Goal: Information Seeking & Learning: Understand process/instructions

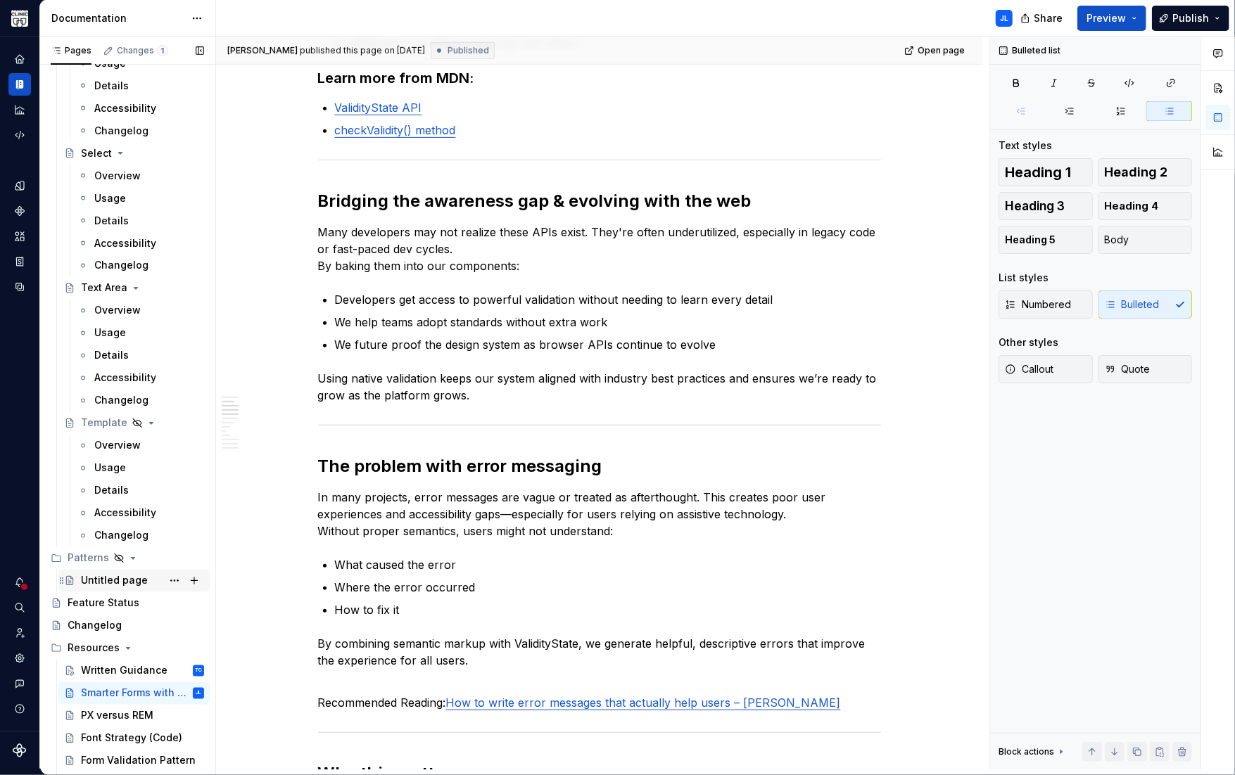
scroll to position [1687, 0]
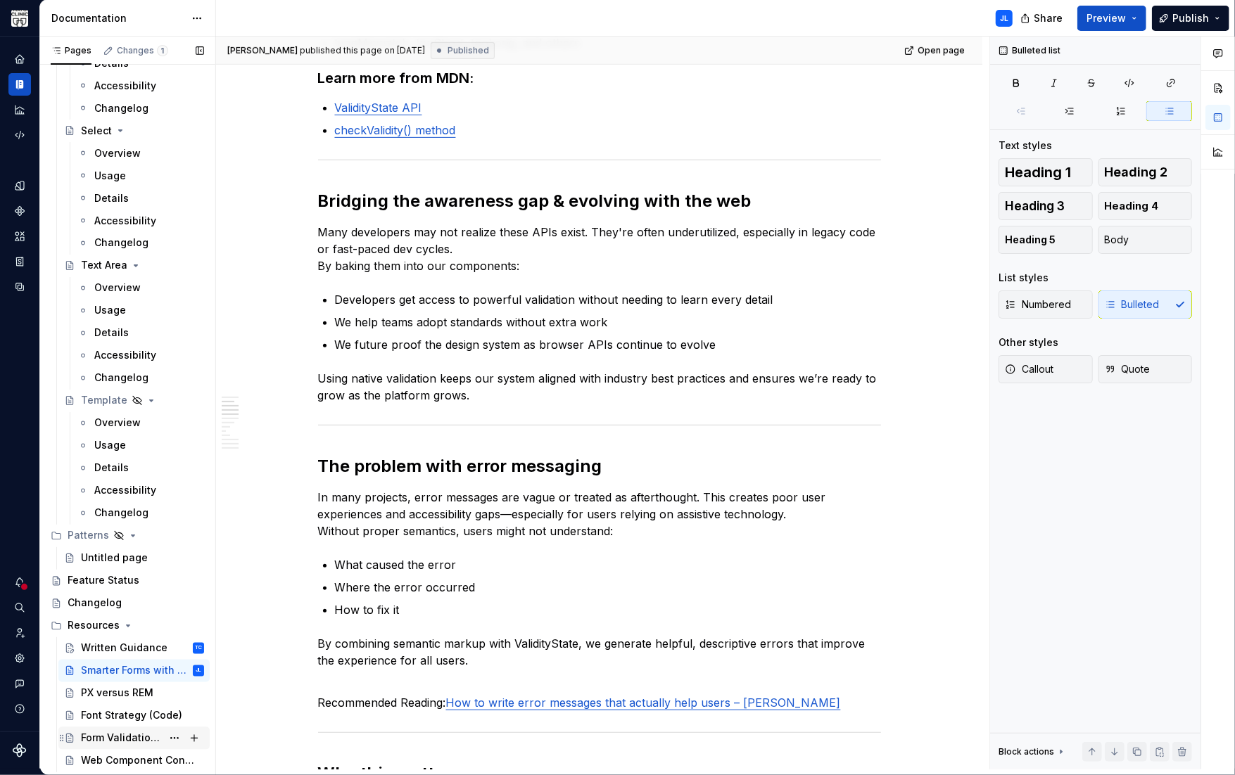
click at [113, 734] on div "Form Validation Pattern" at bounding box center [121, 739] width 81 height 14
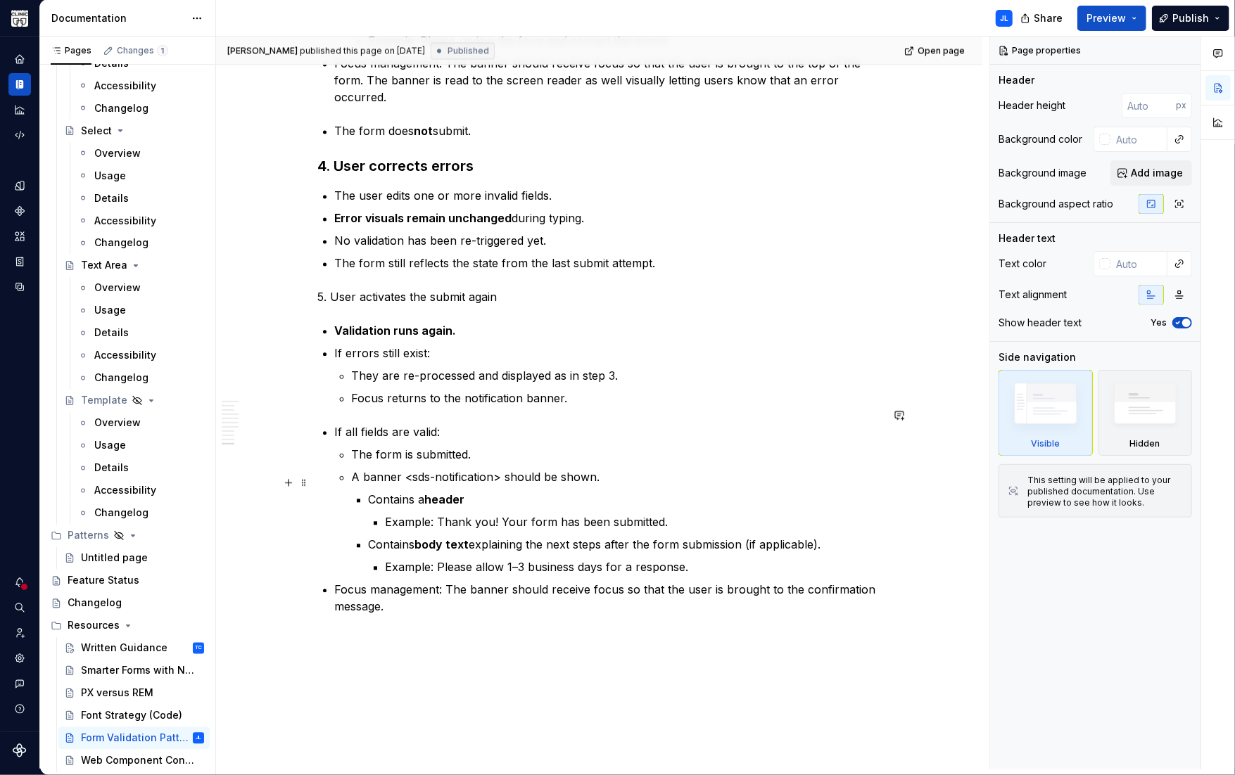
scroll to position [1965, 0]
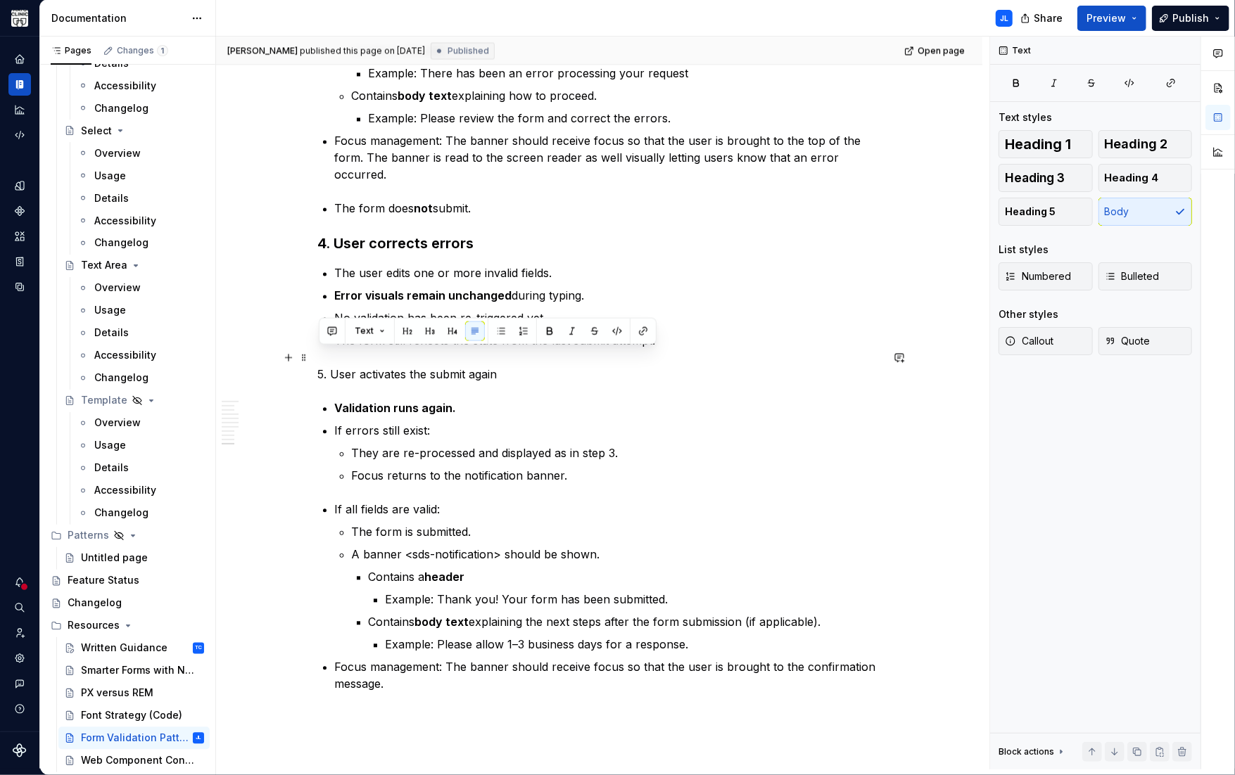
drag, startPoint x: 514, startPoint y: 353, endPoint x: 319, endPoint y: 356, distance: 194.2
click at [319, 366] on p "5. User activates the submit again" at bounding box center [599, 374] width 563 height 17
click at [394, 234] on h3 "4. User corrects errors" at bounding box center [599, 244] width 563 height 20
drag, startPoint x: 425, startPoint y: 357, endPoint x: 314, endPoint y: 359, distance: 111.2
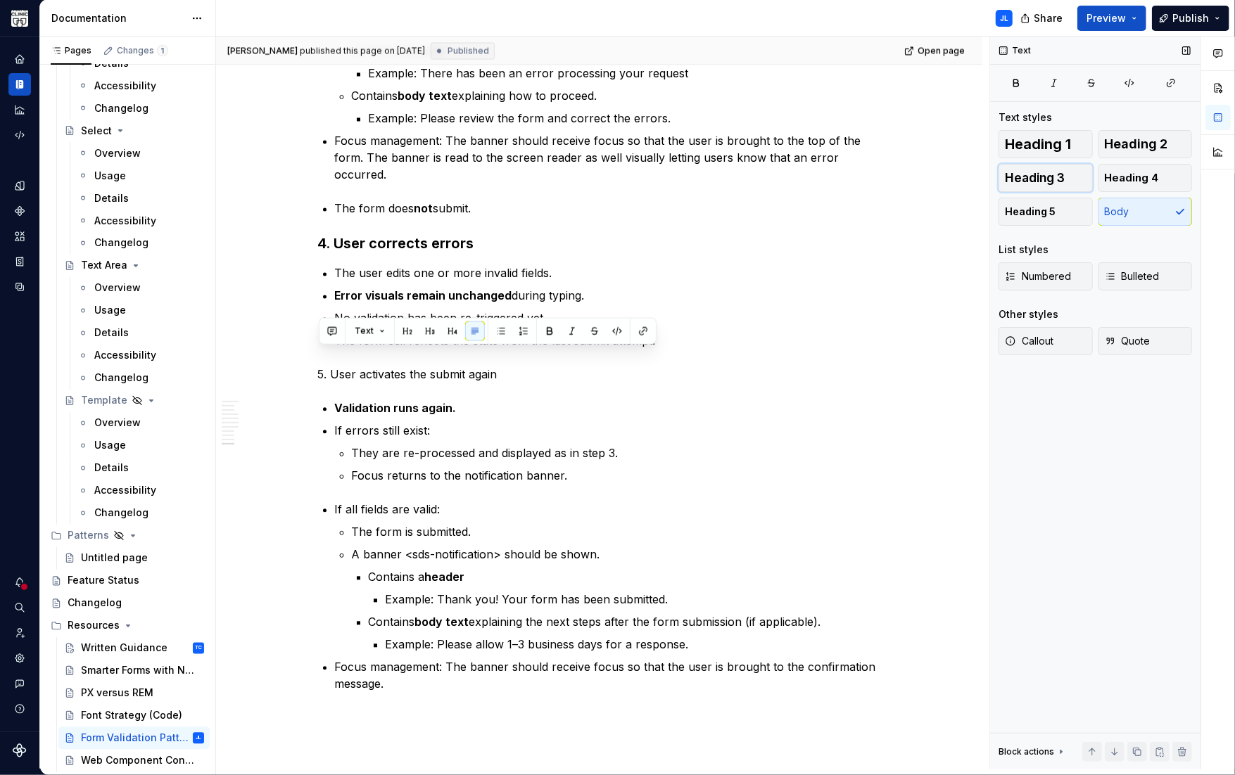
click at [1057, 175] on span "Heading 3" at bounding box center [1035, 178] width 60 height 14
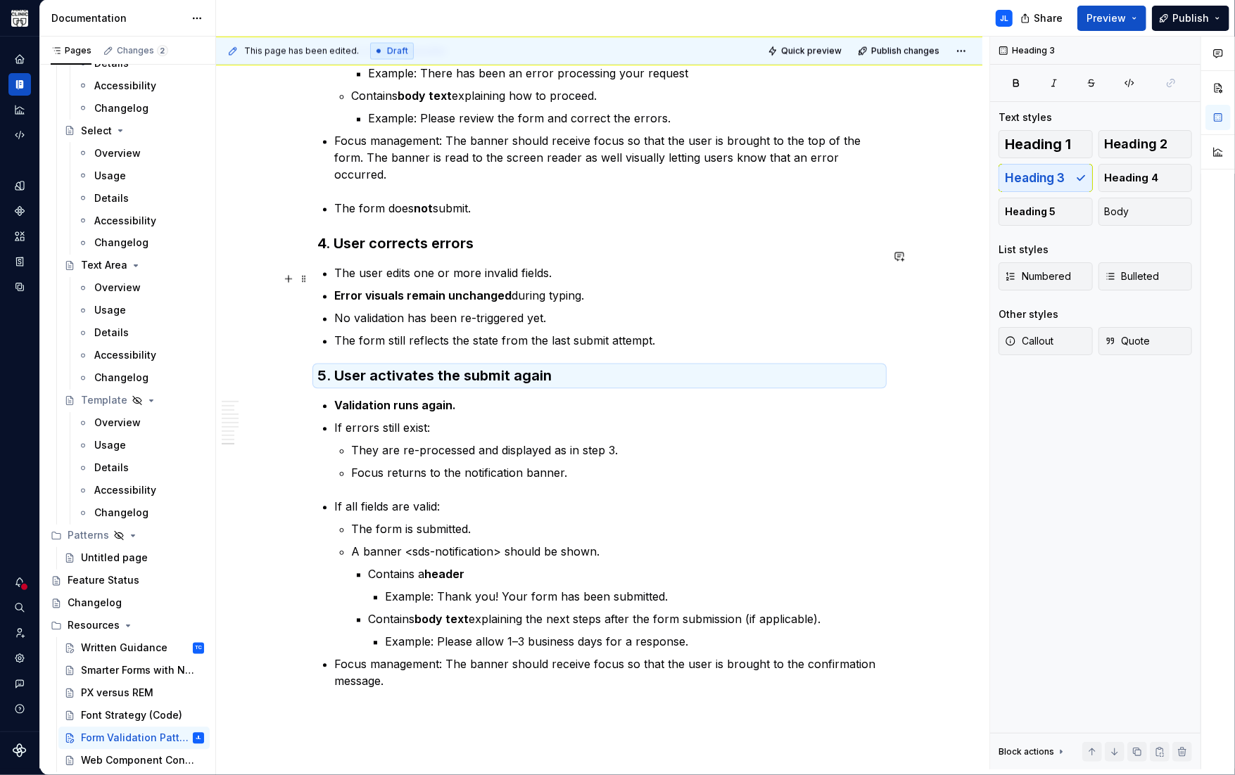
click at [570, 265] on ul "The user edits one or more invalid fields. Error visuals remain unchanged durin…" at bounding box center [608, 307] width 546 height 84
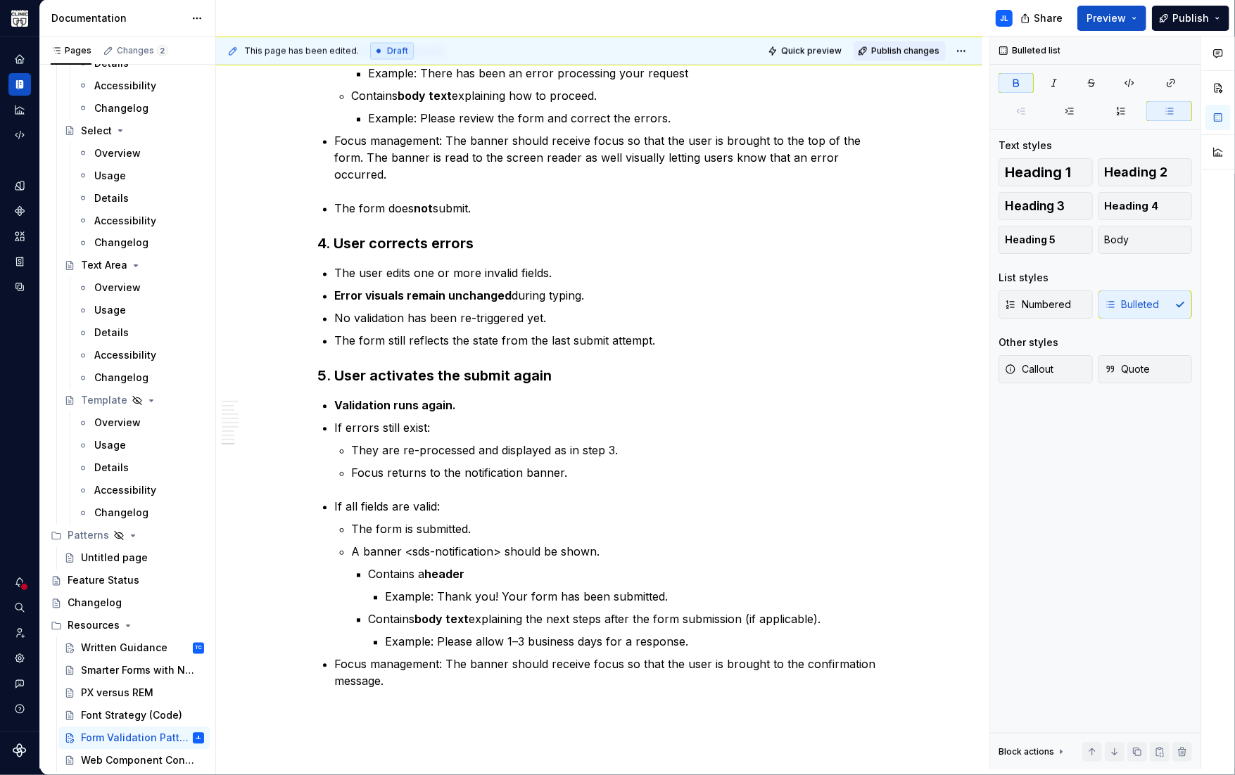
click at [902, 47] on span "Publish changes" at bounding box center [905, 50] width 68 height 11
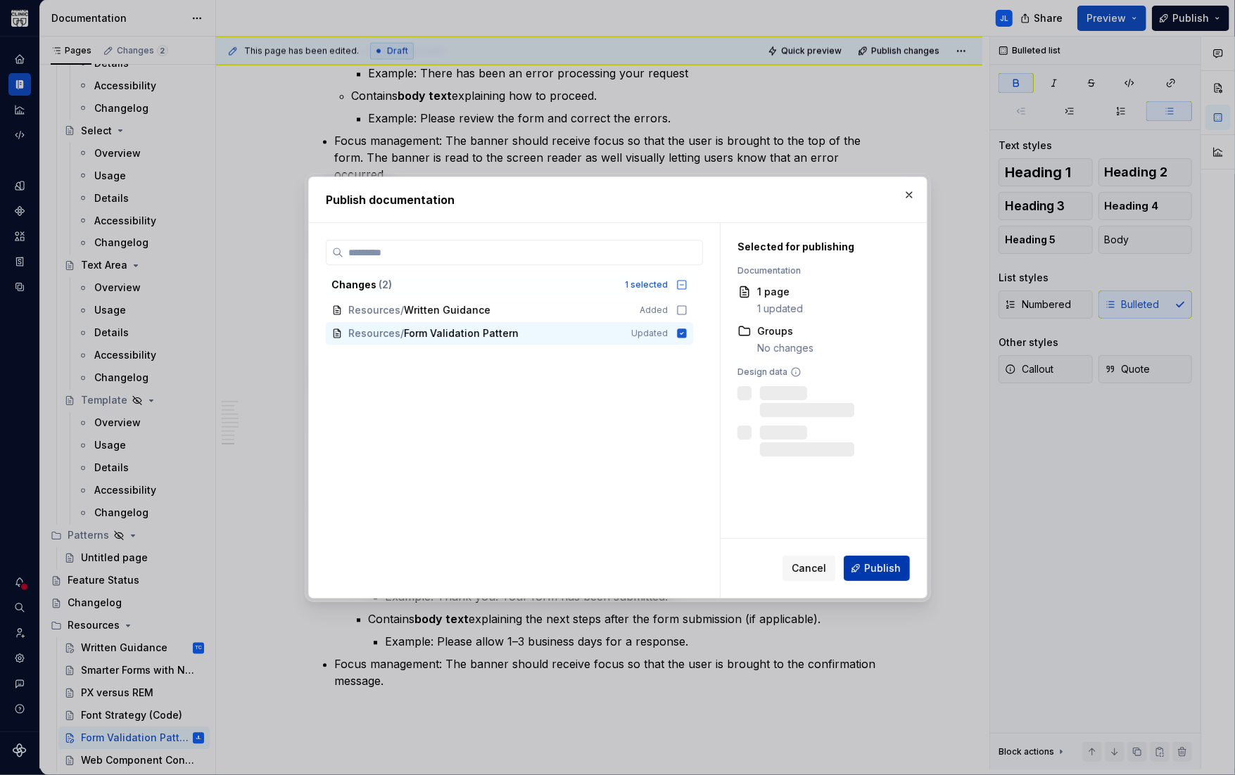
click at [871, 569] on span "Publish" at bounding box center [882, 568] width 37 height 14
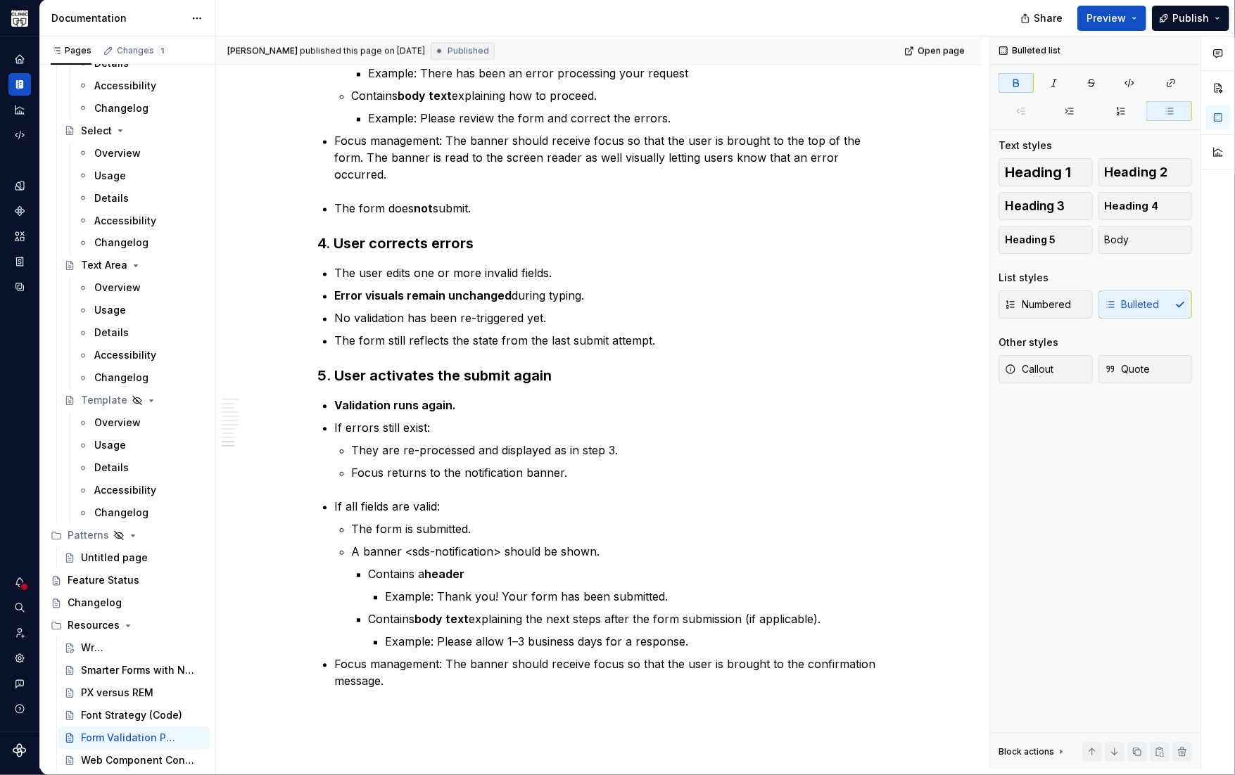
type textarea "*"
